Goal: Transaction & Acquisition: Purchase product/service

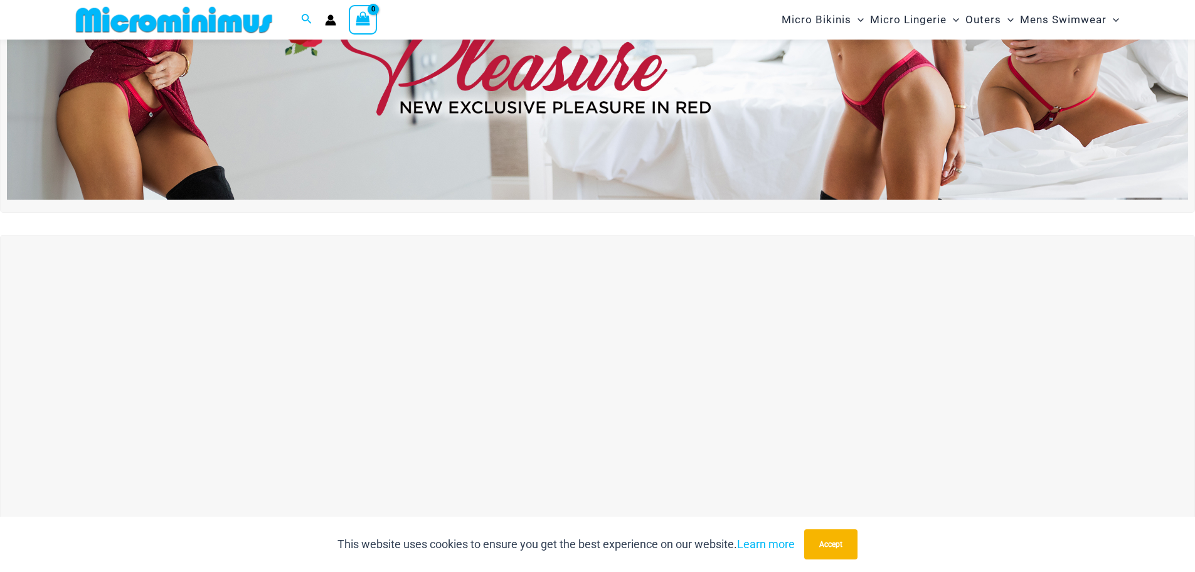
scroll to position [365, 0]
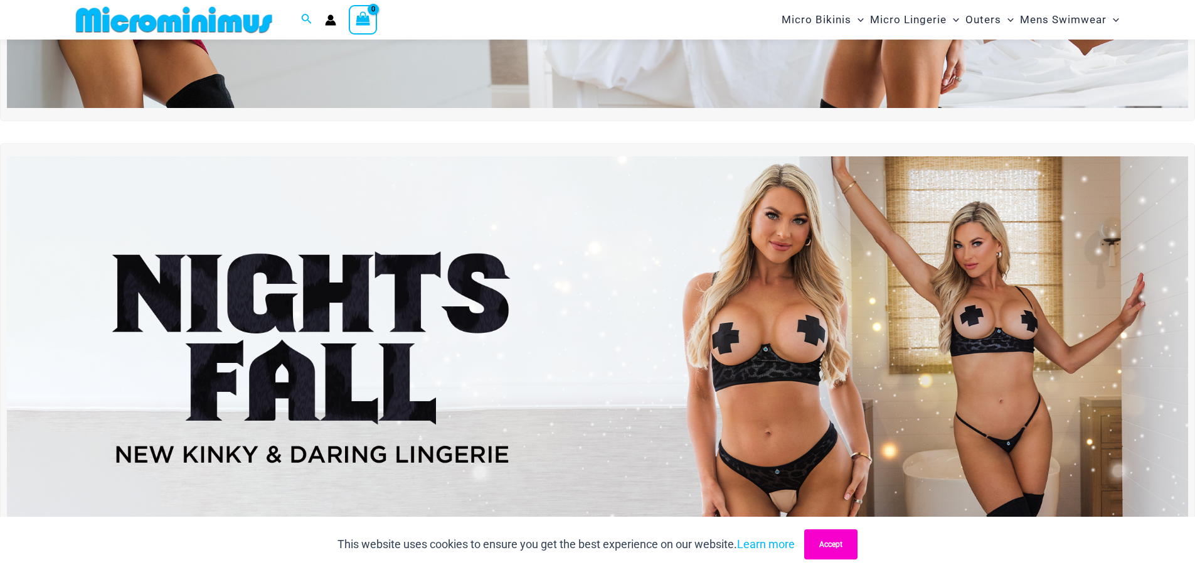
click at [839, 541] on button "Accept" at bounding box center [830, 544] width 53 height 30
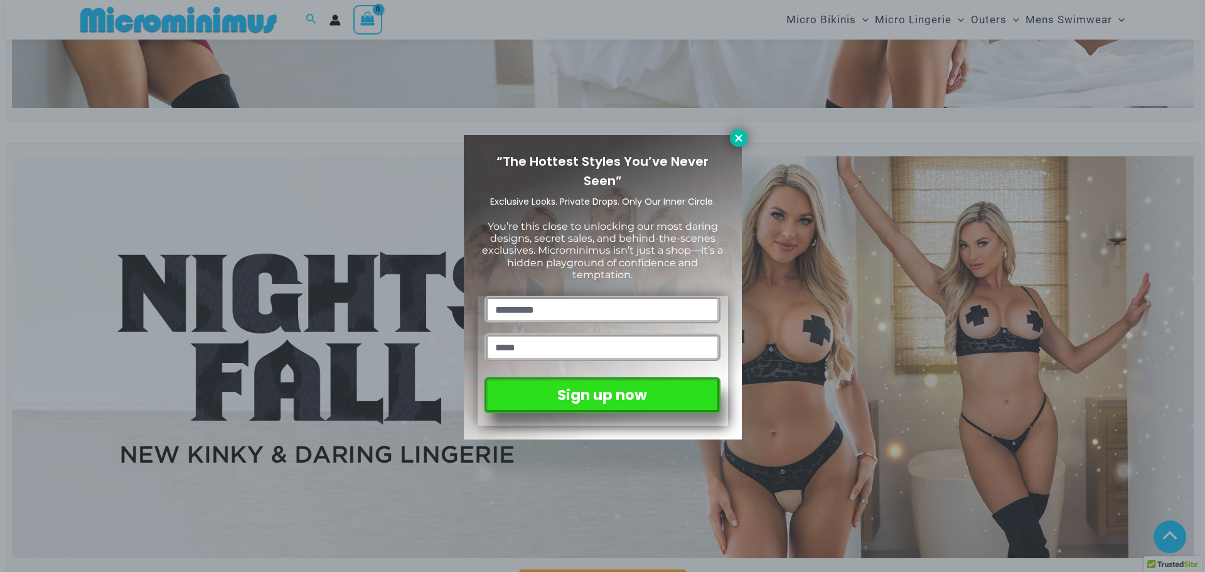
click at [742, 134] on icon at bounding box center [738, 137] width 11 height 11
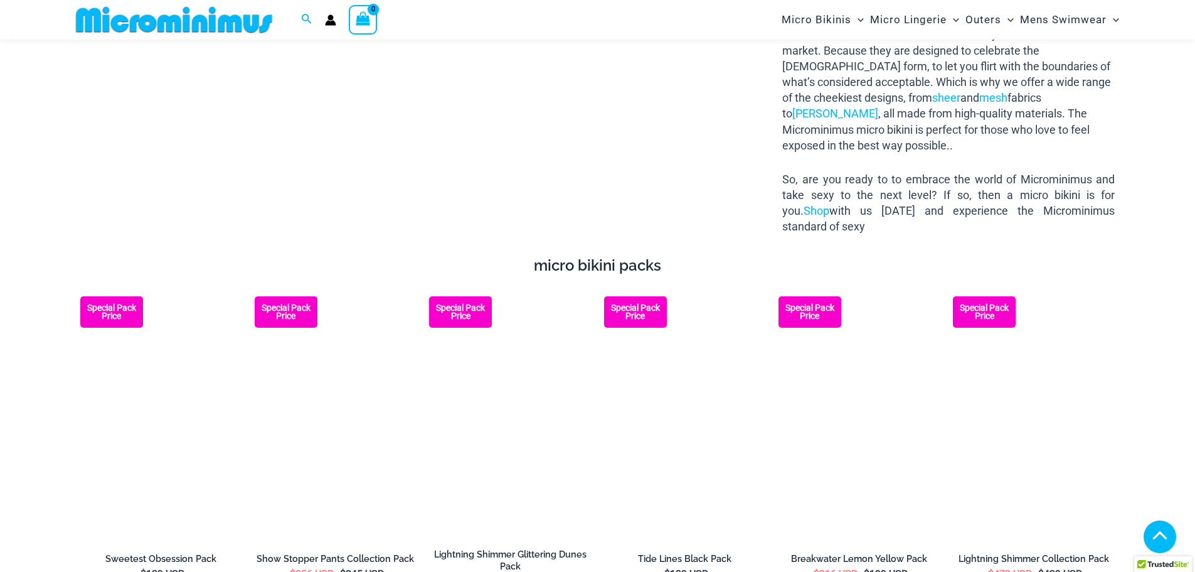
scroll to position [2247, 0]
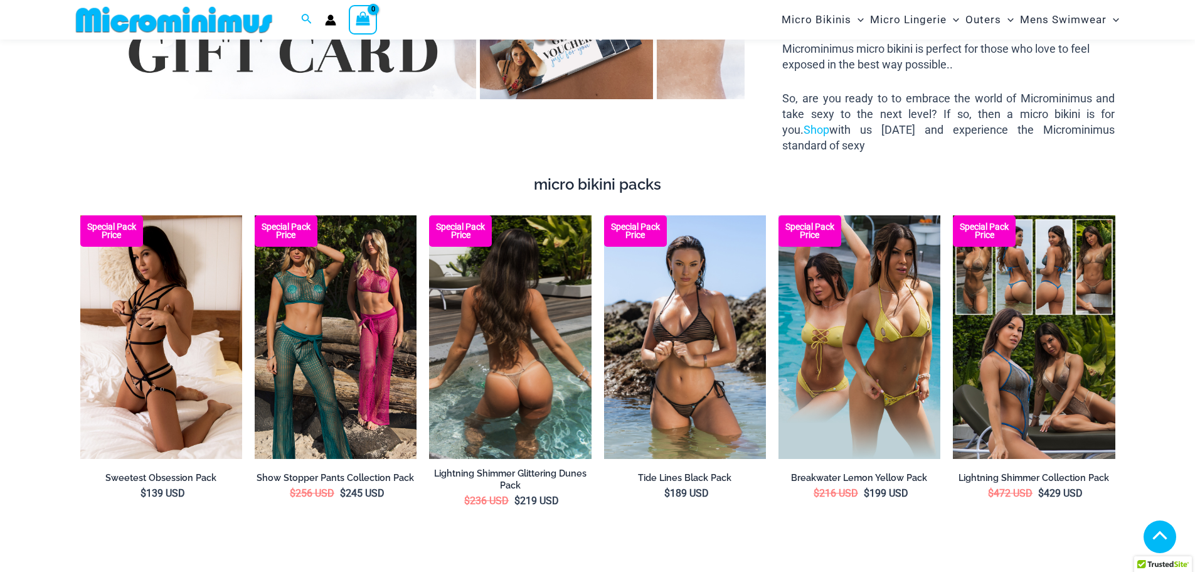
click at [518, 302] on img at bounding box center [510, 336] width 162 height 243
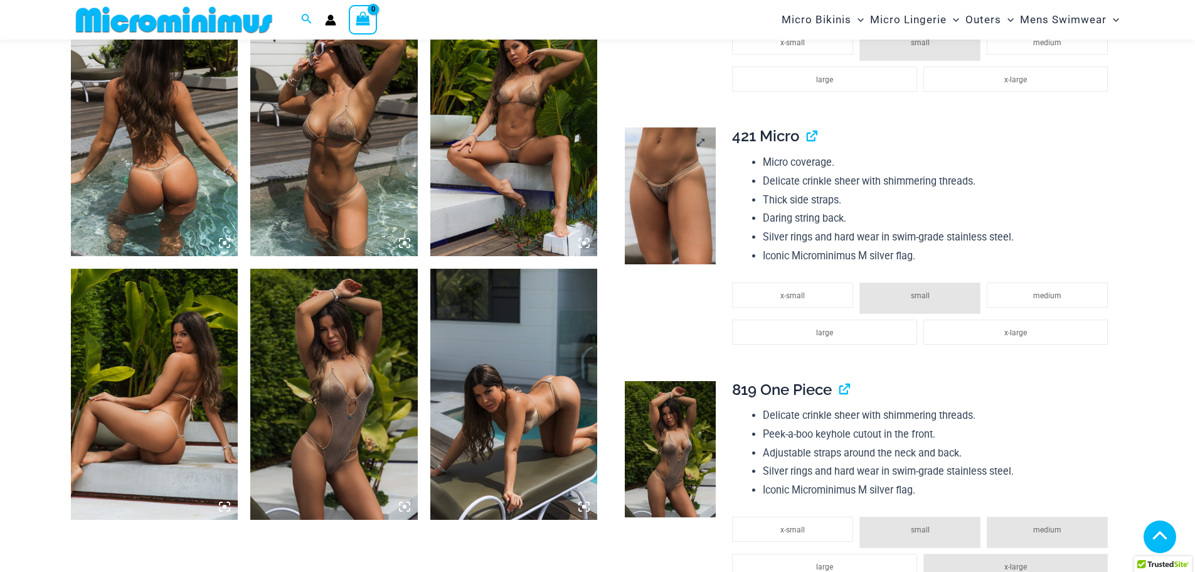
scroll to position [868, 0]
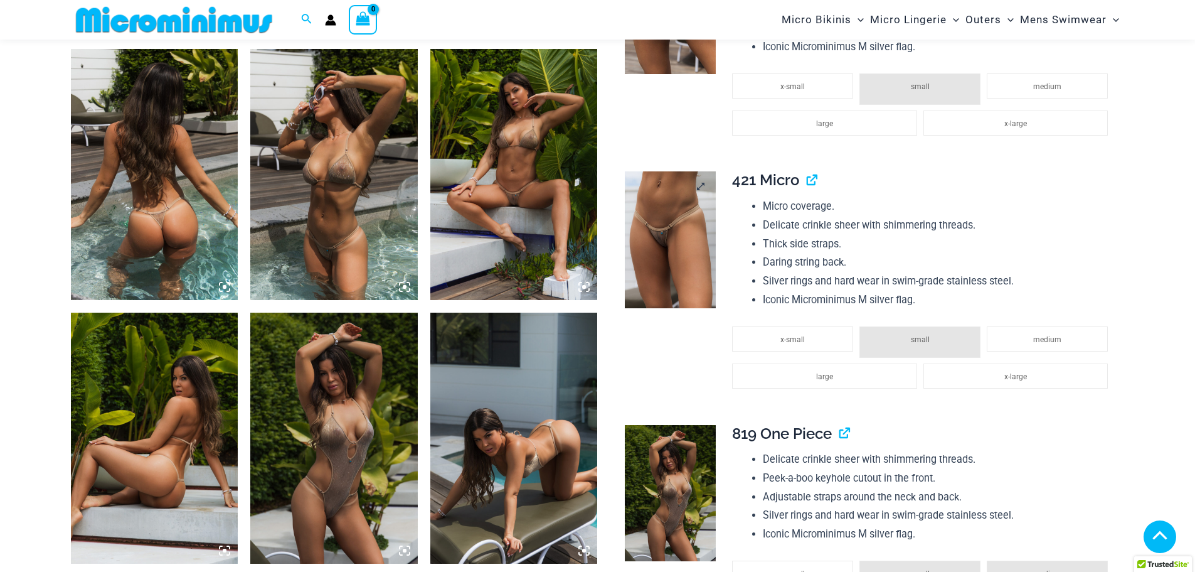
click at [669, 241] on img at bounding box center [670, 239] width 91 height 137
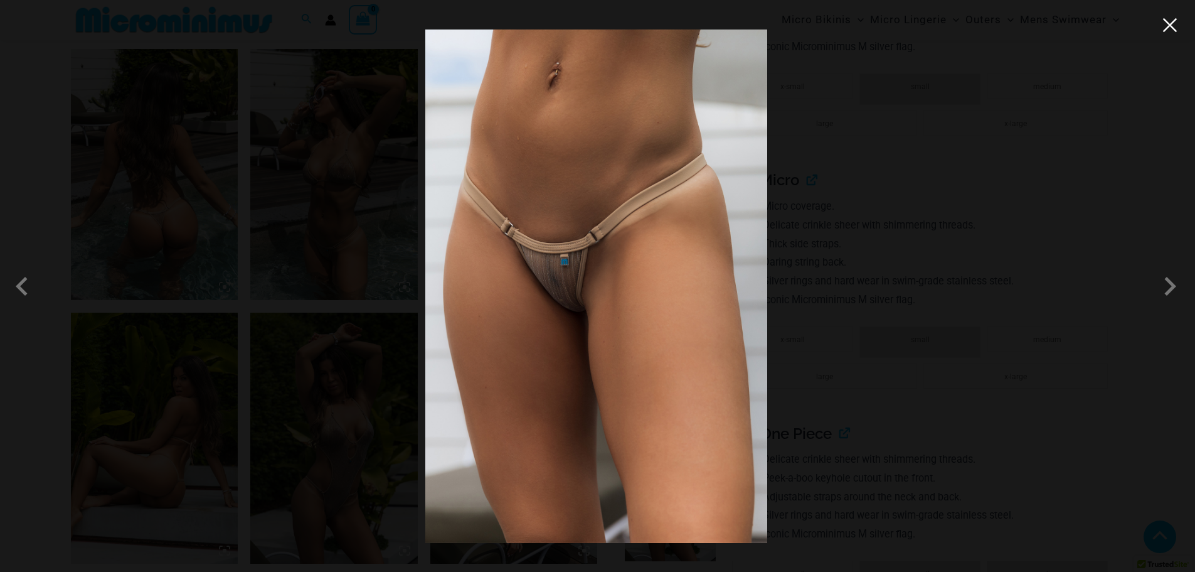
click at [1168, 23] on button "Close" at bounding box center [1170, 25] width 19 height 19
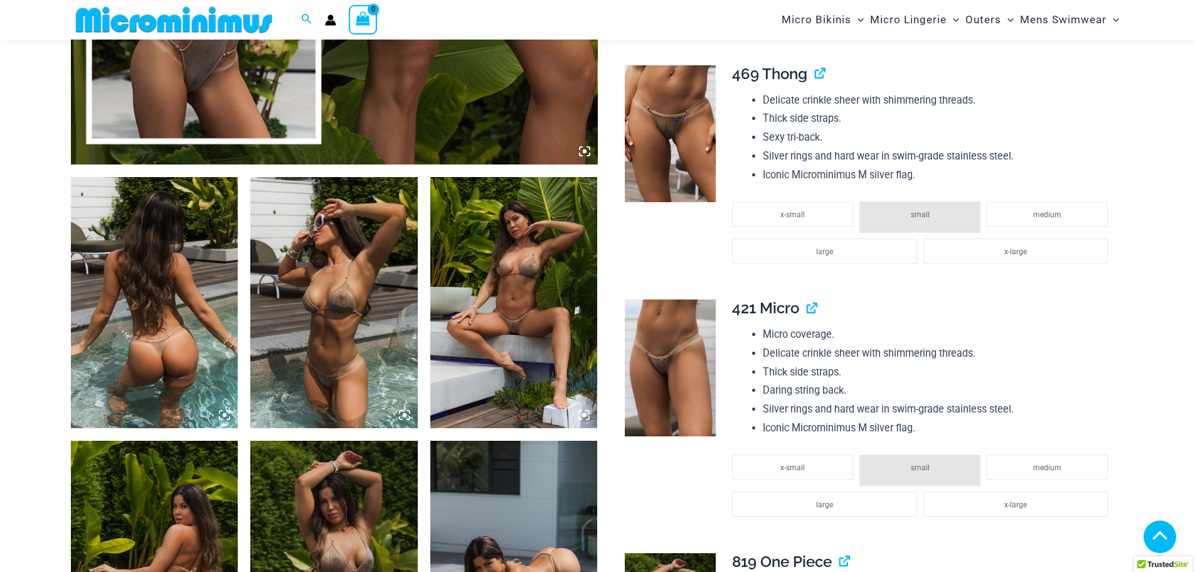
scroll to position [743, 0]
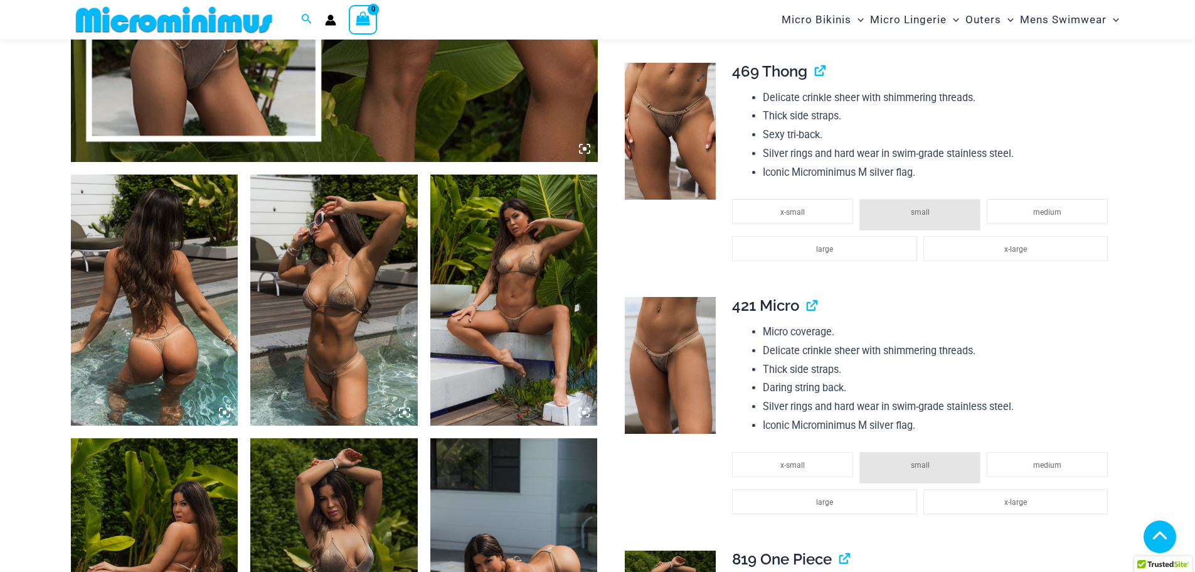
click at [689, 149] on img at bounding box center [670, 131] width 91 height 137
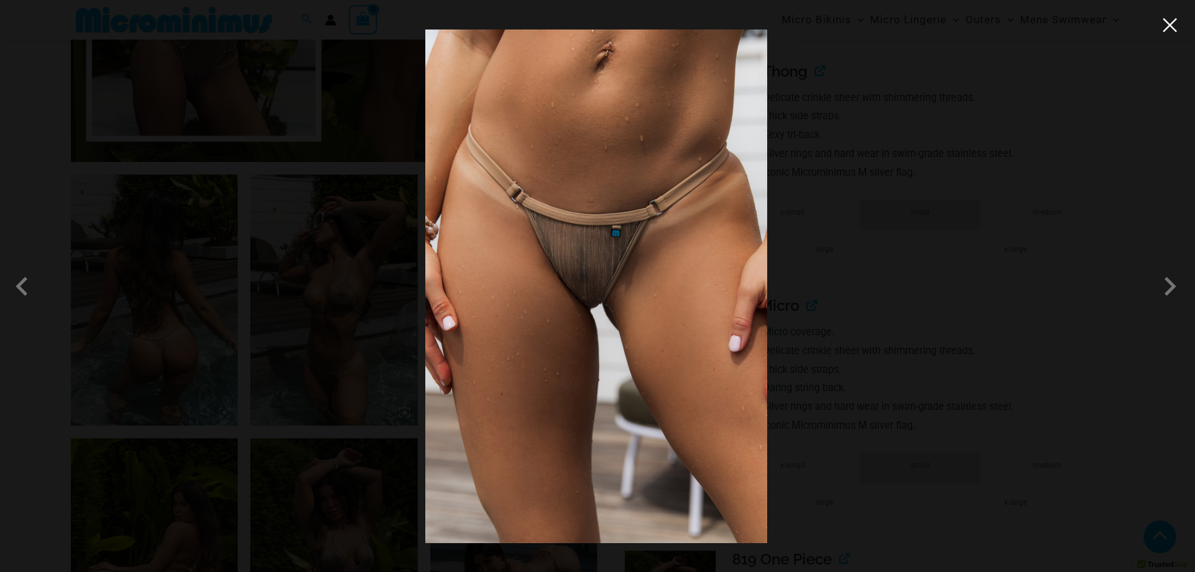
click at [1170, 23] on button "Close" at bounding box center [1170, 25] width 19 height 19
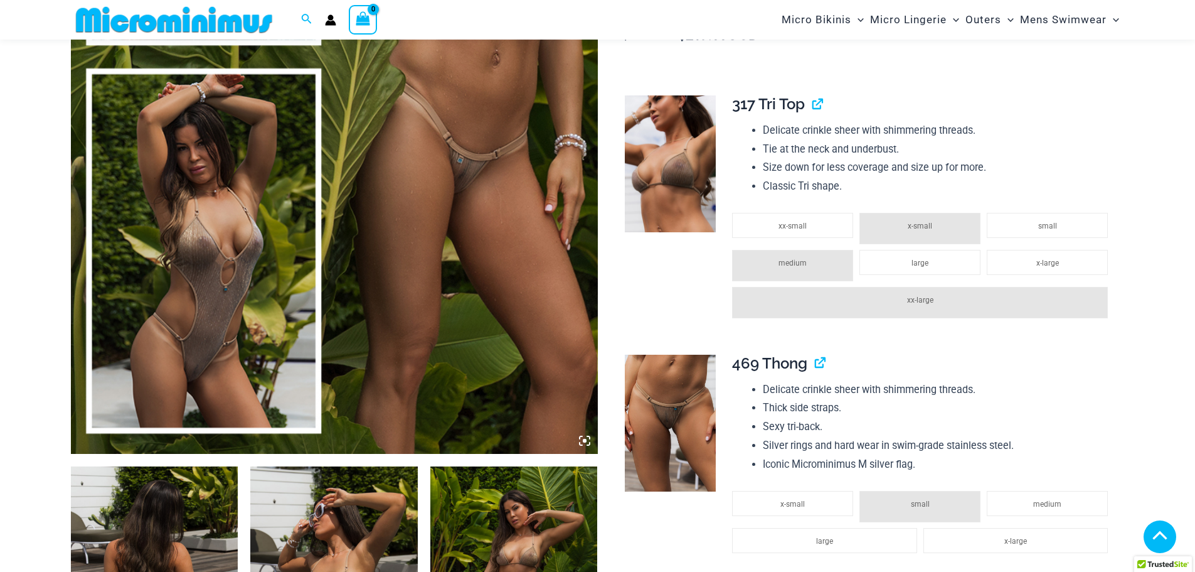
scroll to position [0, 0]
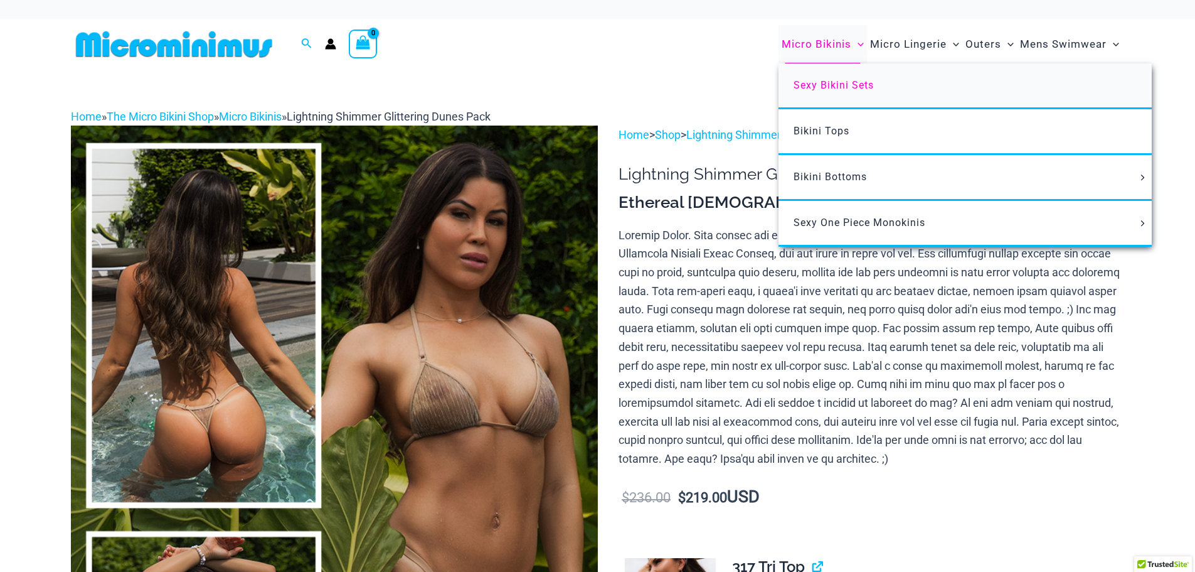
click at [846, 83] on span "Sexy Bikini Sets" at bounding box center [834, 85] width 80 height 12
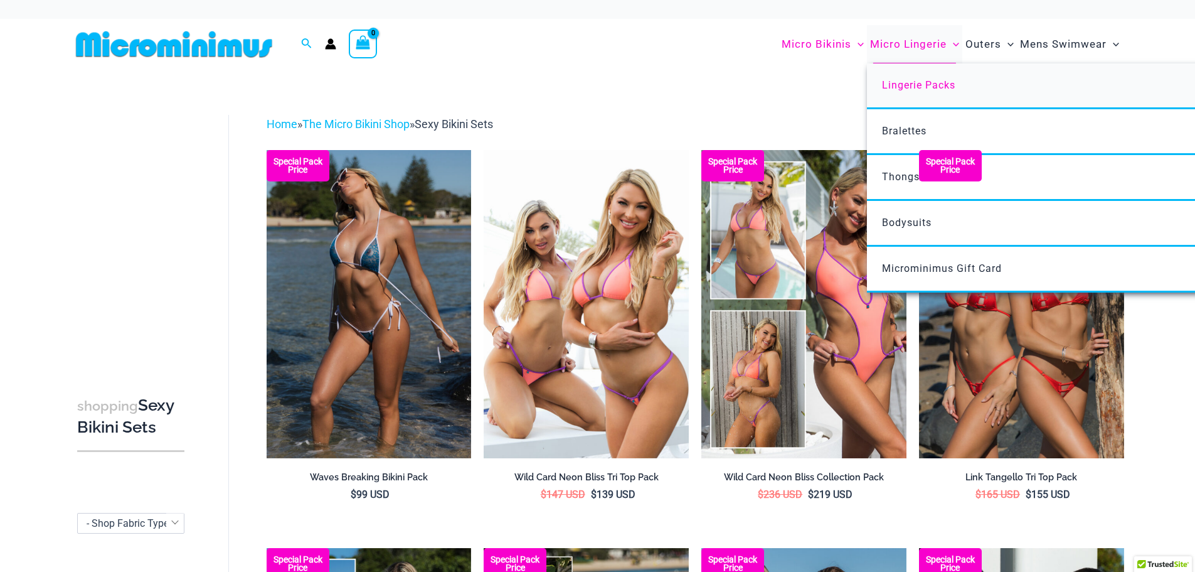
click at [920, 82] on span "Lingerie Packs" at bounding box center [918, 85] width 73 height 12
